Goal: Information Seeking & Learning: Learn about a topic

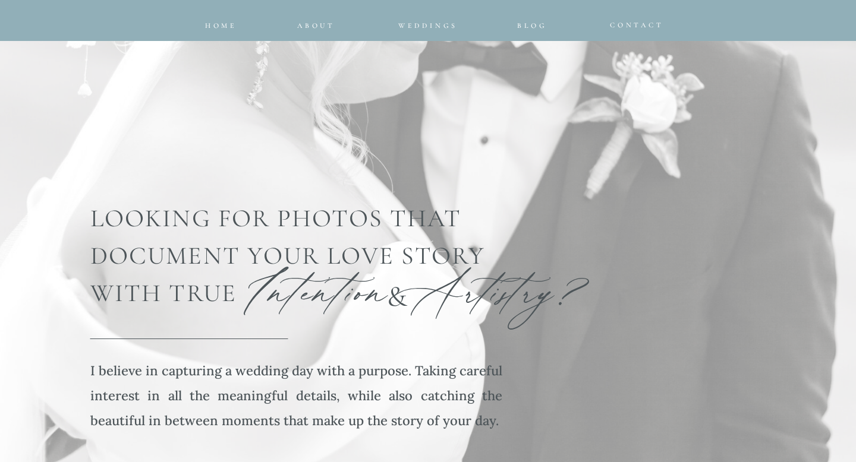
scroll to position [1960, 0]
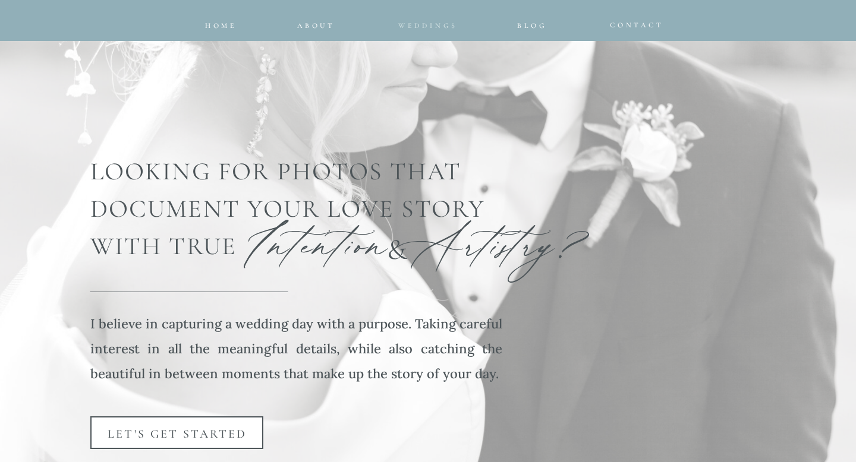
click at [426, 24] on span "Weddings" at bounding box center [427, 25] width 59 height 8
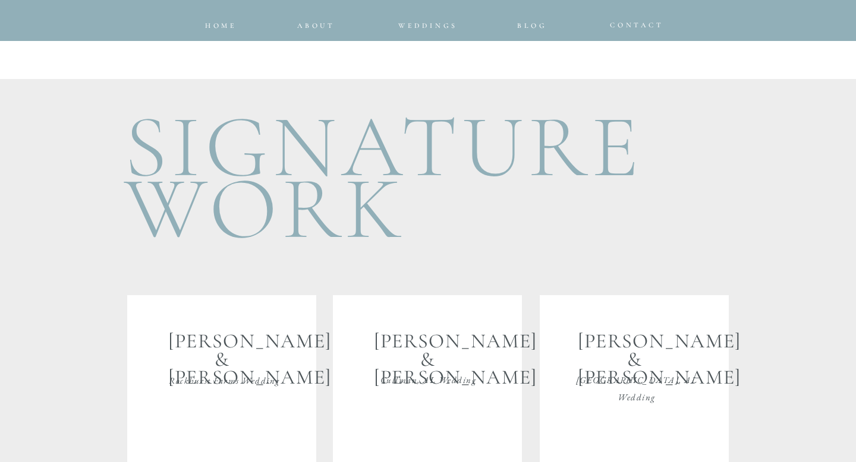
scroll to position [2130, 0]
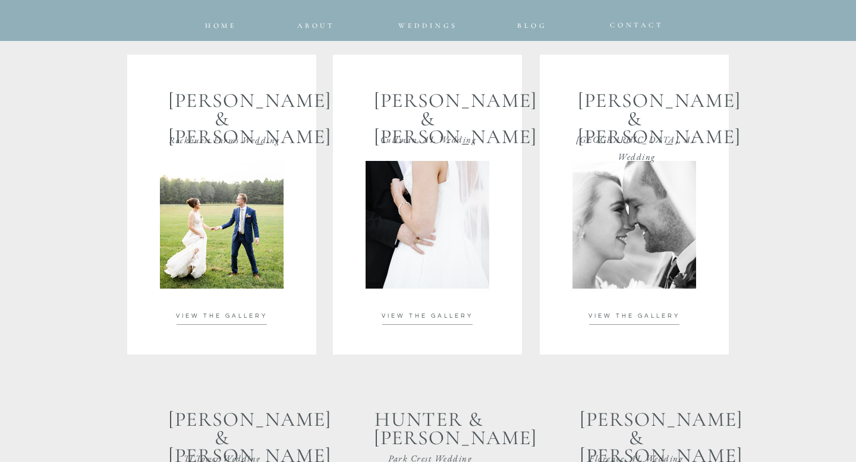
click at [627, 318] on span "VIEW THE GALLERY" at bounding box center [634, 316] width 92 height 6
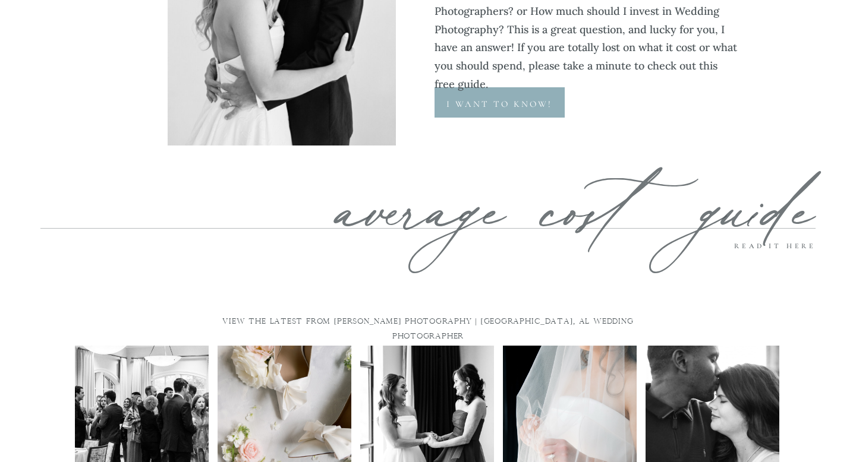
scroll to position [4280, 0]
